Goal: Task Accomplishment & Management: Complete application form

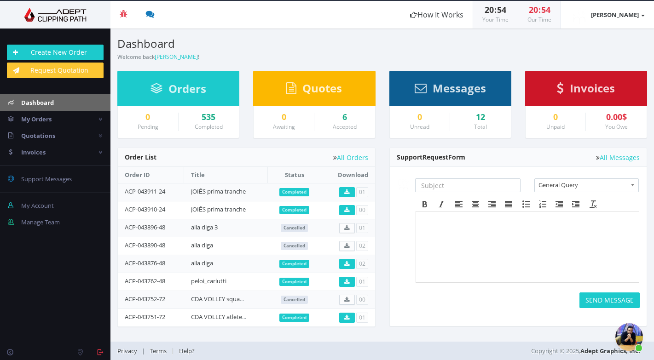
scroll to position [481, 0]
click at [64, 51] on link "Create New Order" at bounding box center [55, 53] width 97 height 16
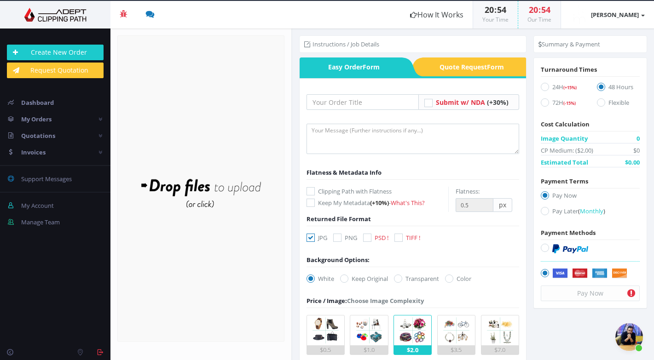
scroll to position [481, 0]
click at [347, 104] on input "text" at bounding box center [362, 102] width 112 height 16
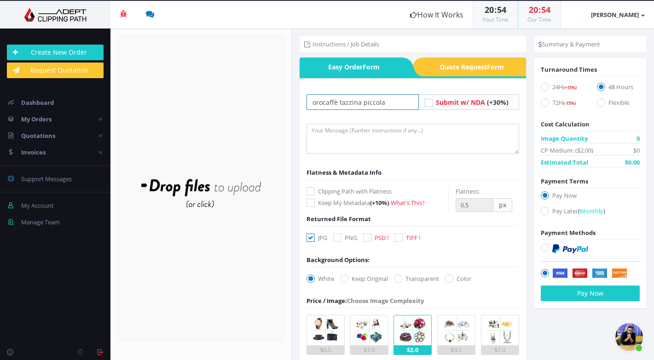
type input "orocaffè tazzina piccola"
click at [189, 191] on div "Drop files here to upload" at bounding box center [200, 188] width 197 height 57
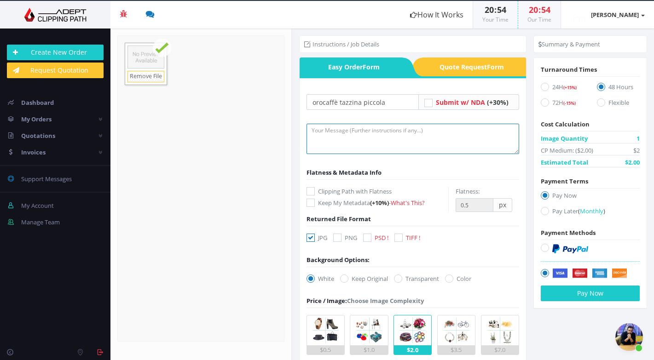
click at [340, 136] on textarea at bounding box center [412, 139] width 212 height 30
paste textarea "instructions sent to rajon"
type textarea "instructions sent to rajon"
click at [541, 246] on icon at bounding box center [544, 248] width 8 height 8
click at [543, 246] on input "radio" at bounding box center [546, 248] width 6 height 6
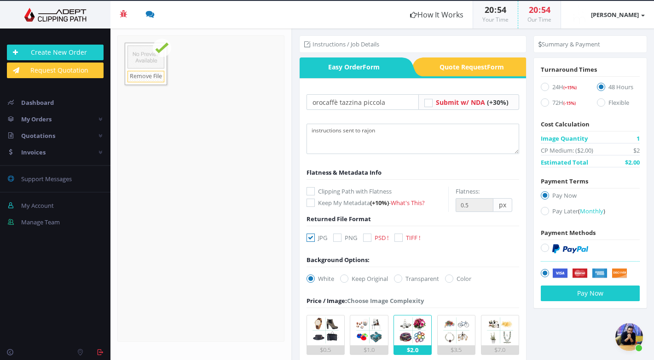
radio input "true"
click at [544, 210] on icon at bounding box center [544, 211] width 8 height 8
click at [544, 210] on input "Pay Later ( Monthly )" at bounding box center [546, 211] width 6 height 6
radio input "true"
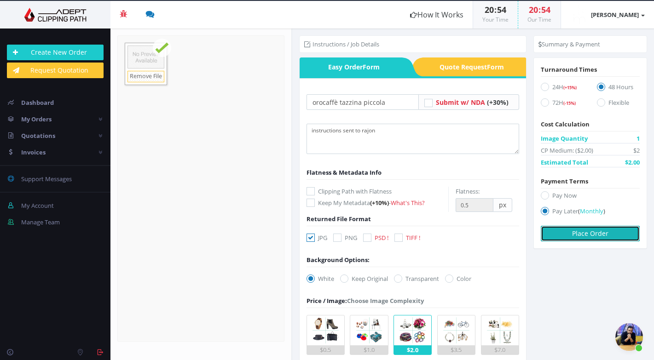
click at [586, 237] on button "Place Order" at bounding box center [589, 234] width 99 height 16
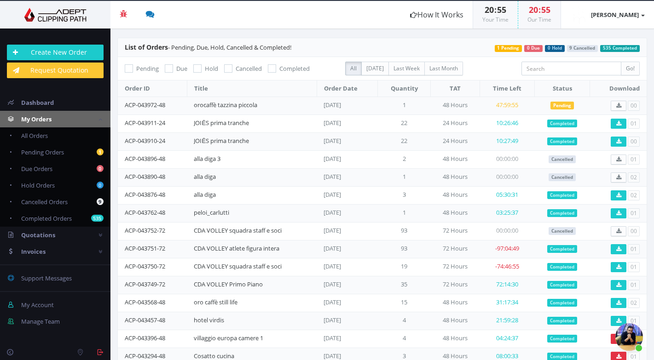
scroll to position [481, 0]
drag, startPoint x: 122, startPoint y: 103, endPoint x: 263, endPoint y: 105, distance: 140.3
click at [263, 105] on tr "ACP-043972-48 orocaffè tazzina piccola Oct 07, 2025 1 48 Hours 47:59:33 Pending…" at bounding box center [382, 106] width 528 height 18
click at [183, 100] on td "ACP-043972-48" at bounding box center [152, 106] width 69 height 18
drag, startPoint x: 183, startPoint y: 103, endPoint x: 121, endPoint y: 103, distance: 61.6
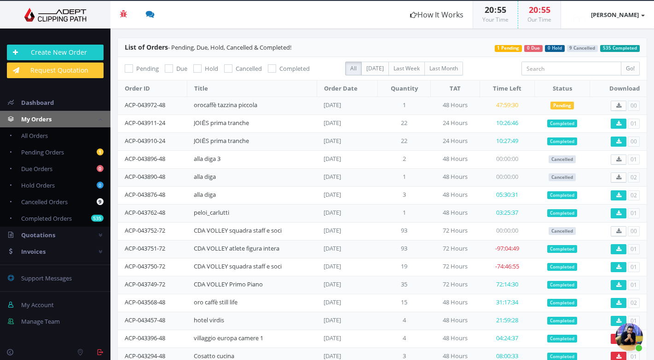
click at [121, 103] on td "ACP-043972-48" at bounding box center [152, 106] width 69 height 18
copy link "ACP-043972-48"
click at [52, 54] on link "Create New Order" at bounding box center [55, 53] width 97 height 16
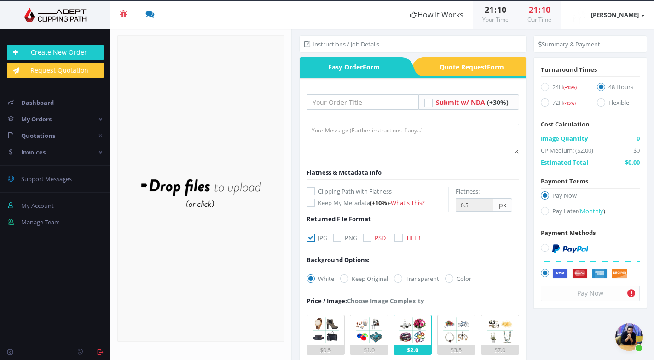
scroll to position [481, 0]
click at [341, 103] on input "text" at bounding box center [362, 102] width 112 height 16
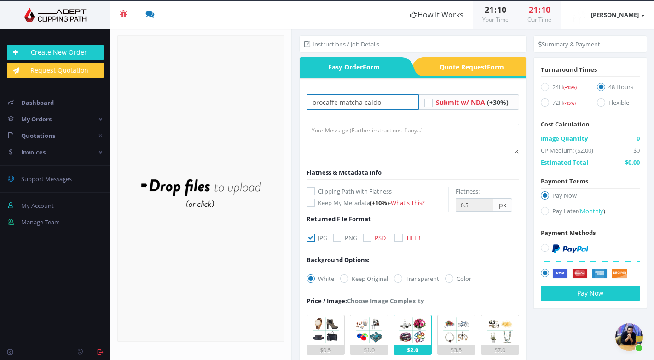
type input "orocaffè matcha caldo"
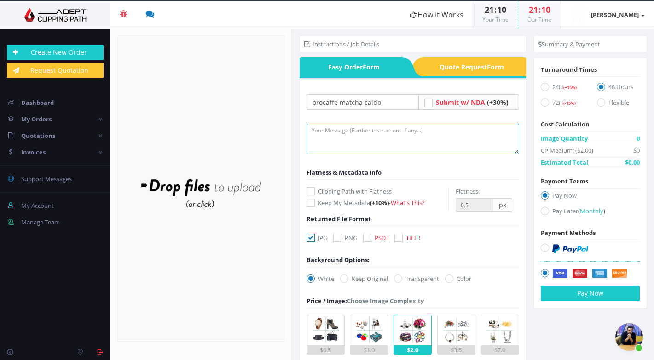
click at [319, 127] on textarea at bounding box center [412, 139] width 212 height 30
click at [347, 133] on textarea at bounding box center [412, 139] width 212 height 30
paste textarea "instructions sent to rajon"
type textarea "instructions sent to rajon"
click at [208, 190] on div "Drop files here to upload" at bounding box center [200, 188] width 197 height 57
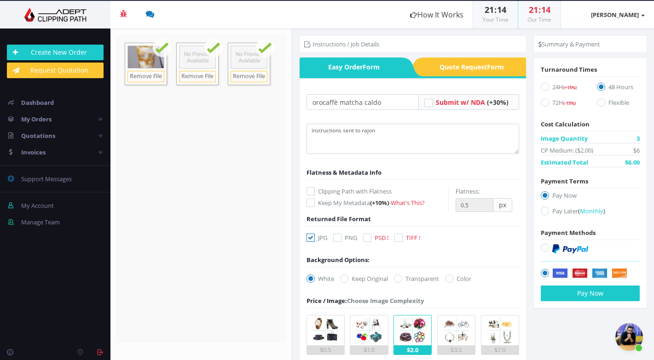
click at [540, 209] on icon at bounding box center [544, 211] width 8 height 8
click at [543, 209] on input "Pay Later ( Monthly )" at bounding box center [546, 211] width 6 height 6
radio input "true"
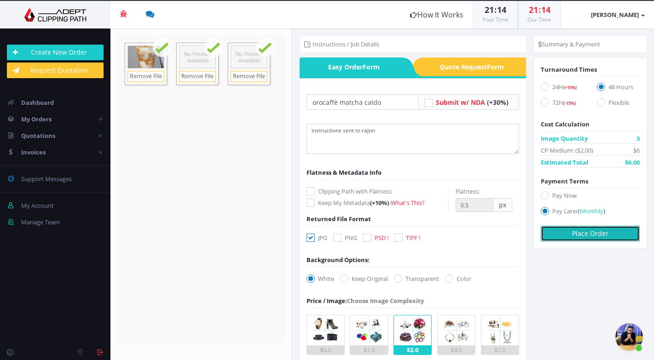
click at [558, 229] on button "Place Order" at bounding box center [589, 234] width 99 height 16
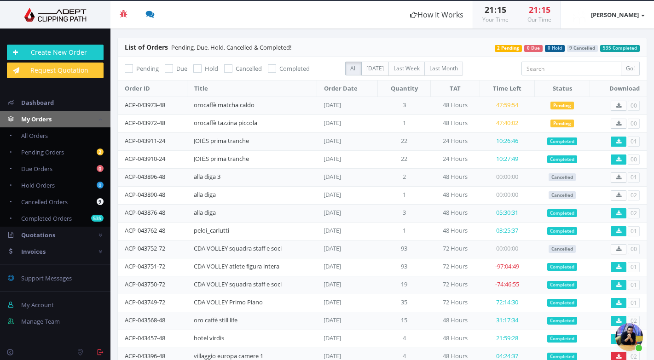
scroll to position [481, 0]
drag, startPoint x: 171, startPoint y: 104, endPoint x: 115, endPoint y: 102, distance: 55.7
click at [116, 102] on div "List of Orders - Pending, Due, Hold, Cancelled & Completed! 535 Completed 9 Can…" at bounding box center [381, 265] width 543 height 454
click at [170, 104] on td "ACP-043973-48" at bounding box center [152, 106] width 69 height 18
drag, startPoint x: 173, startPoint y: 103, endPoint x: 126, endPoint y: 106, distance: 47.9
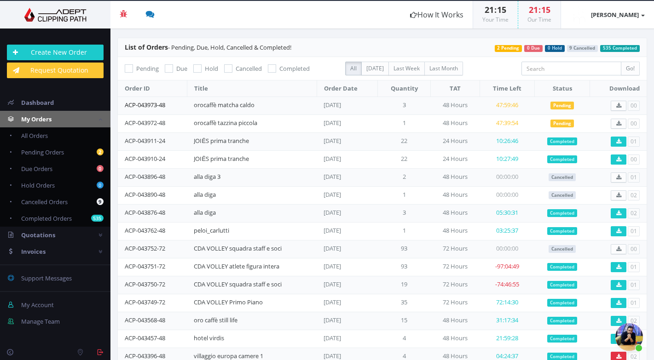
click at [126, 106] on td "ACP-043973-48" at bounding box center [152, 106] width 69 height 18
copy link "ACP-043973-48"
click at [61, 52] on link "Create New Order" at bounding box center [55, 53] width 97 height 16
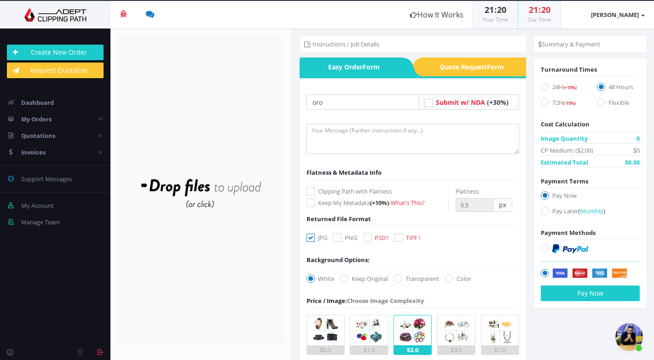
scroll to position [481, 0]
type input "orocaffè"
click at [178, 189] on div "Drop files here to upload" at bounding box center [200, 188] width 197 height 57
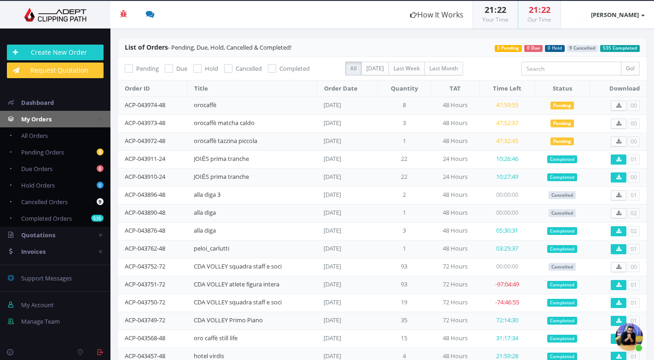
scroll to position [481, 0]
drag, startPoint x: 176, startPoint y: 104, endPoint x: 124, endPoint y: 103, distance: 52.0
click at [124, 103] on td "ACP-043974-48" at bounding box center [152, 106] width 69 height 18
copy link "ACP-043974-48"
click at [70, 48] on link "Create New Order" at bounding box center [55, 53] width 97 height 16
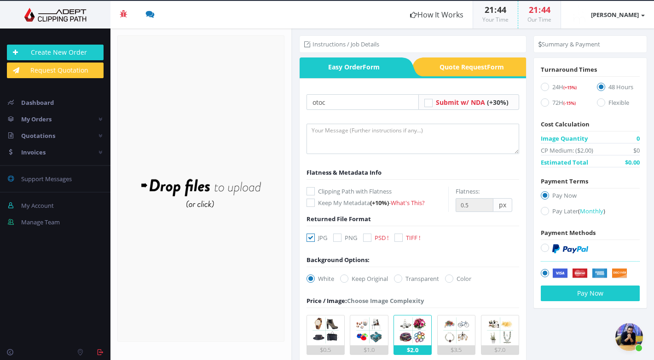
scroll to position [481, 0]
type input "otocaffè capuccino e caffè"
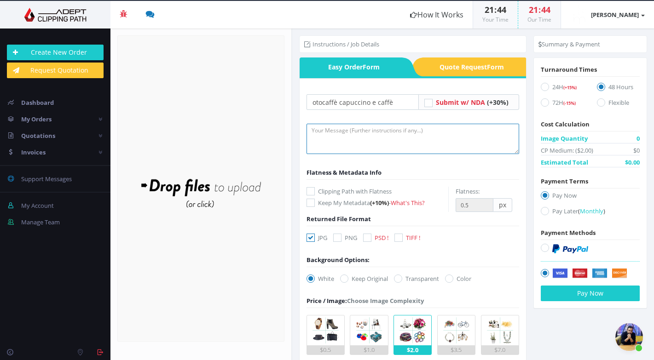
click at [315, 129] on textarea at bounding box center [412, 139] width 212 height 30
click at [337, 147] on textarea "istruzioni inviate a Rajon" at bounding box center [412, 139] width 212 height 30
type textarea "istruzioni inviate a Rajon"
click at [222, 180] on div "Drop files here to upload" at bounding box center [200, 188] width 197 height 57
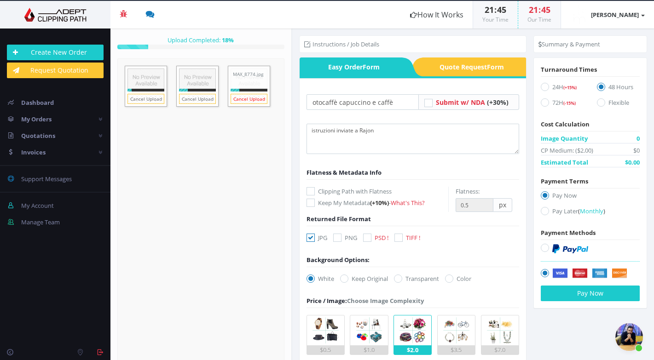
click at [254, 99] on link "Cancel Upload" at bounding box center [248, 99] width 37 height 10
click at [192, 98] on link "Cancel Upload" at bounding box center [197, 99] width 37 height 10
click at [157, 97] on link "Cancel Upload" at bounding box center [145, 99] width 37 height 10
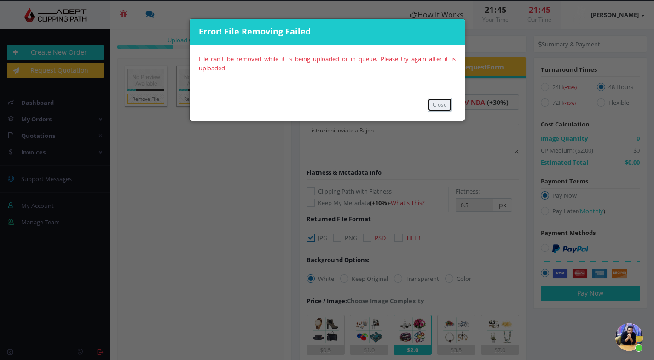
click at [439, 104] on button "Close" at bounding box center [439, 105] width 24 height 14
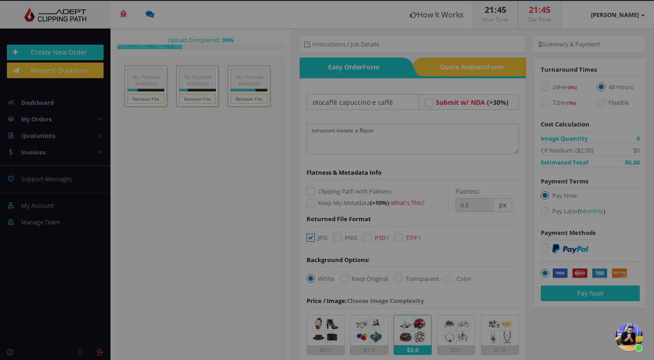
click at [250, 95] on div at bounding box center [327, 180] width 654 height 360
click at [249, 97] on div at bounding box center [327, 180] width 654 height 360
click at [208, 134] on div at bounding box center [327, 180] width 654 height 360
click at [251, 99] on div at bounding box center [327, 180] width 654 height 360
click at [247, 103] on div at bounding box center [327, 180] width 654 height 360
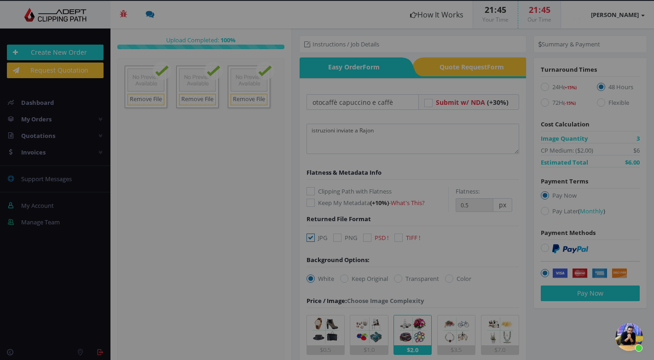
click at [205, 101] on div at bounding box center [327, 180] width 654 height 360
click at [262, 70] on div at bounding box center [327, 180] width 654 height 360
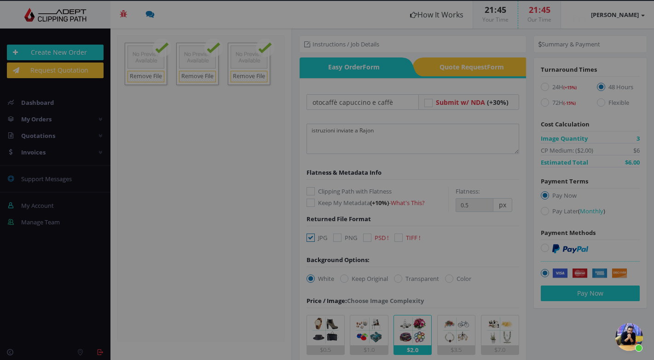
click at [256, 78] on div at bounding box center [327, 180] width 654 height 360
click at [231, 109] on div at bounding box center [327, 180] width 654 height 360
click at [212, 46] on div at bounding box center [327, 180] width 654 height 360
click at [352, 145] on div at bounding box center [327, 180] width 654 height 360
click at [158, 73] on div at bounding box center [327, 180] width 654 height 360
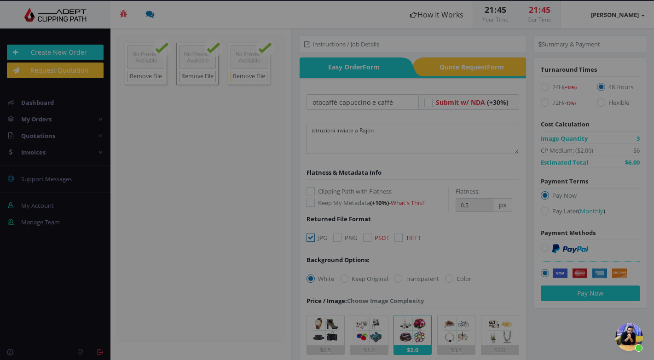
click at [158, 73] on div at bounding box center [327, 180] width 654 height 360
click at [189, 101] on div at bounding box center [327, 180] width 654 height 360
click at [252, 79] on div at bounding box center [327, 180] width 654 height 360
click at [168, 46] on div at bounding box center [327, 180] width 654 height 360
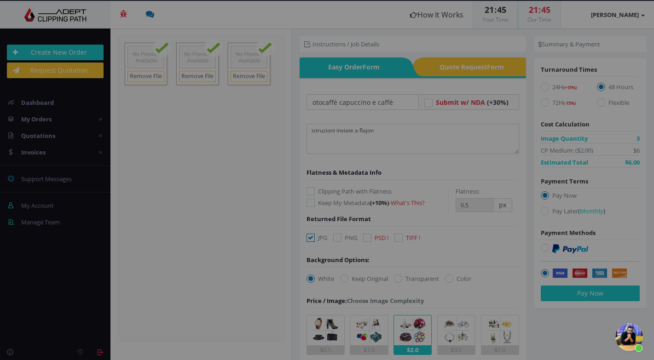
click at [45, 52] on div at bounding box center [327, 180] width 654 height 360
click at [99, 109] on div at bounding box center [327, 180] width 654 height 360
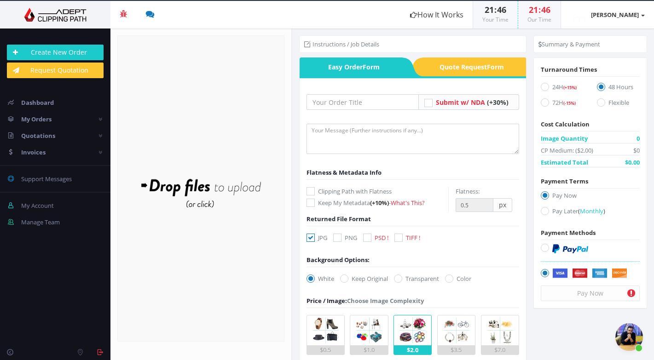
scroll to position [481, 0]
click at [192, 186] on div "Drop files here to upload" at bounding box center [200, 188] width 197 height 57
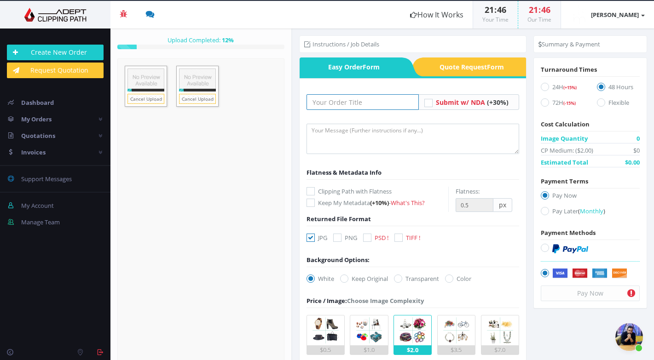
click at [338, 103] on input "text" at bounding box center [362, 102] width 112 height 16
type input "r"
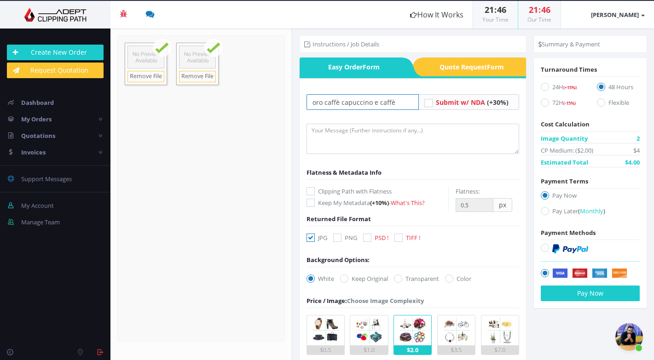
type input "oro caffè capuccino e caffè"
click at [542, 209] on icon at bounding box center [544, 211] width 8 height 8
click at [543, 209] on input "Pay Later ( Monthly )" at bounding box center [546, 211] width 6 height 6
radio input "true"
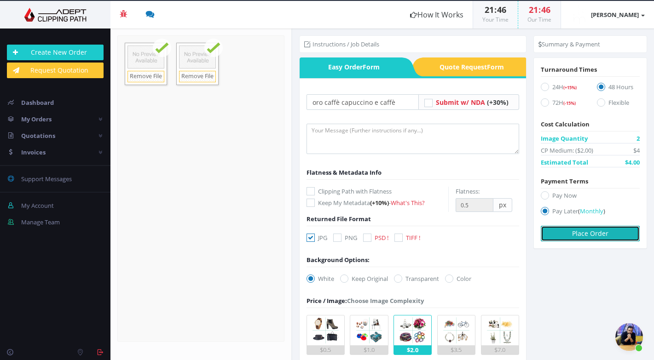
click at [562, 234] on button "Place Order" at bounding box center [589, 234] width 99 height 16
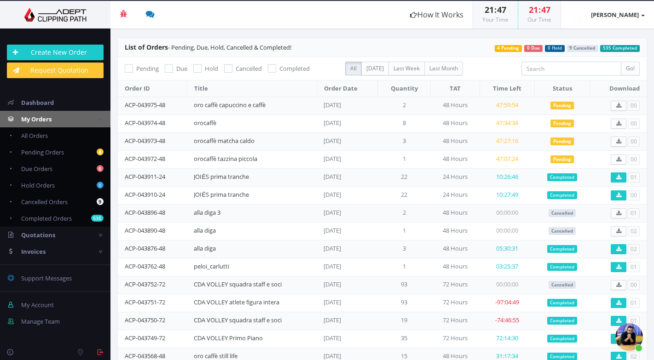
scroll to position [481, 0]
drag, startPoint x: 172, startPoint y: 103, endPoint x: 123, endPoint y: 102, distance: 49.2
click at [123, 102] on td "ACP-043975-48" at bounding box center [152, 106] width 69 height 18
copy link "ACP-043975-48"
